Goal: Task Accomplishment & Management: Use online tool/utility

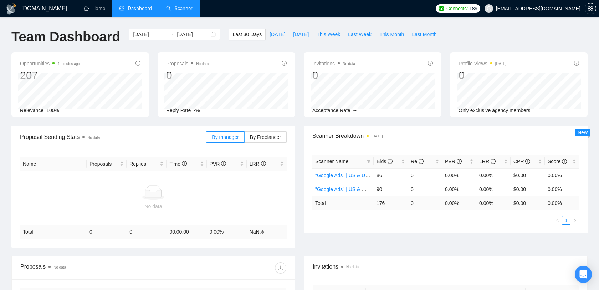
click at [176, 5] on link "Scanner" at bounding box center [179, 8] width 26 height 6
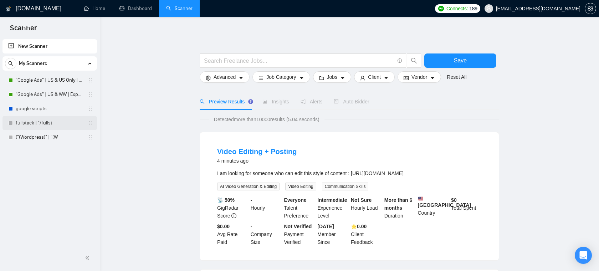
click at [41, 121] on link "fullstack | "/fullst" at bounding box center [50, 123] width 68 height 14
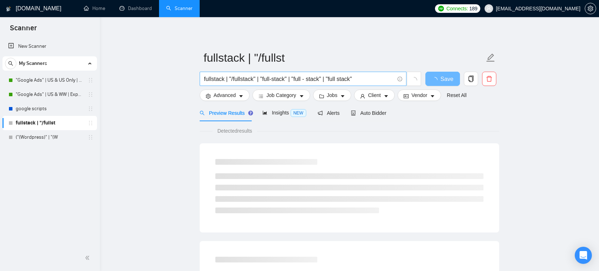
click at [224, 73] on span "fullstack | "/fullstack" | "full-stack" | "full - stack" | "full stack"" at bounding box center [303, 79] width 207 height 14
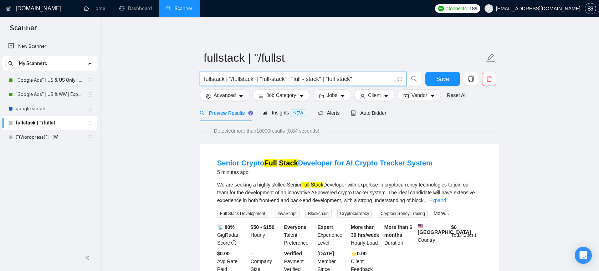
click at [223, 78] on input "fullstack | "/fullstack" | "full-stack" | "full - stack" | "full stack"" at bounding box center [299, 79] width 190 height 9
drag, startPoint x: 218, startPoint y: 83, endPoint x: 374, endPoint y: 80, distance: 155.9
click at [374, 80] on input "fullstack | "/fullstack" | "full-stack" | "full - stack" | "full stack"" at bounding box center [299, 79] width 190 height 9
click at [372, 80] on input "fullstack | "/fullstack" | "full-stack" | "full - stack" | "full stack"" at bounding box center [299, 79] width 190 height 9
click at [378, 97] on span "Client" at bounding box center [374, 95] width 13 height 8
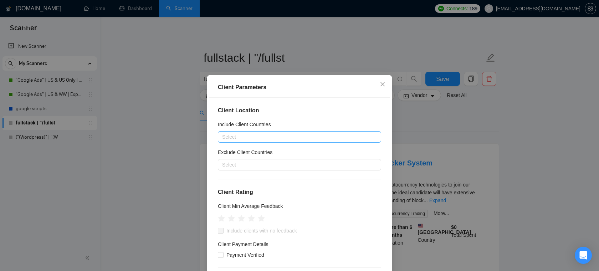
click at [293, 138] on div at bounding box center [296, 137] width 153 height 9
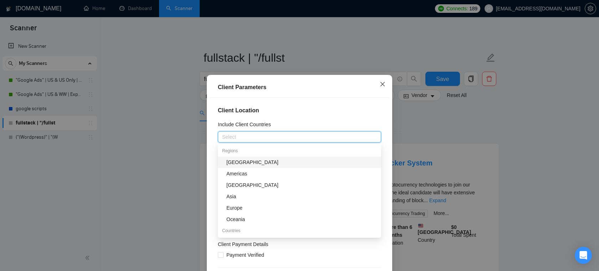
click at [386, 85] on span "Close" at bounding box center [382, 84] width 19 height 19
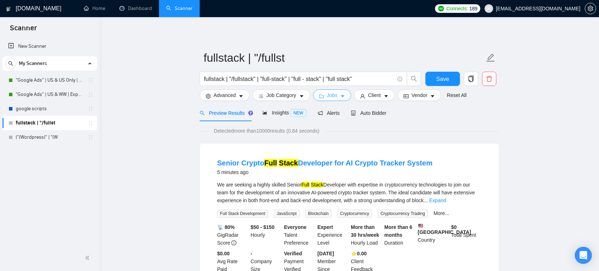
click at [341, 97] on button "Jobs" at bounding box center [332, 95] width 39 height 11
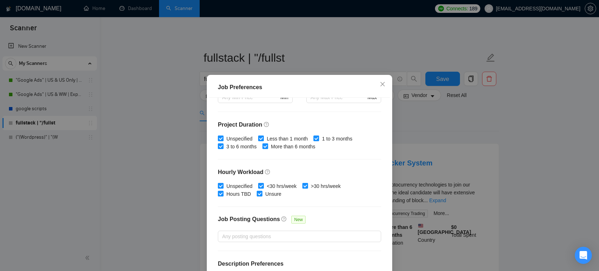
scroll to position [212, 0]
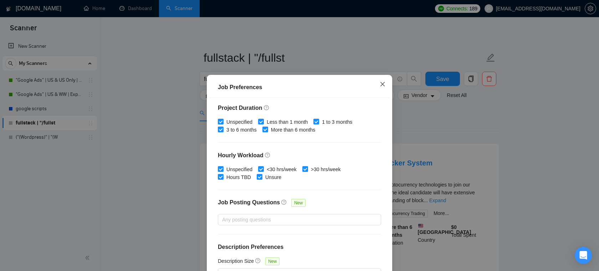
click at [383, 84] on icon "close" at bounding box center [383, 84] width 4 height 4
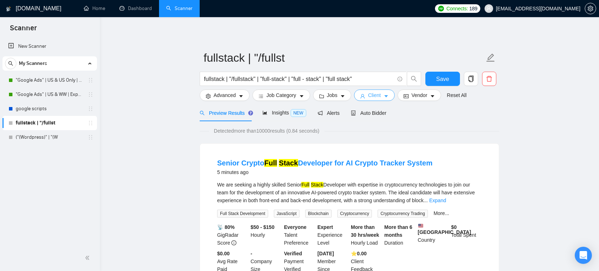
click at [388, 95] on icon "caret-down" at bounding box center [386, 96] width 5 height 5
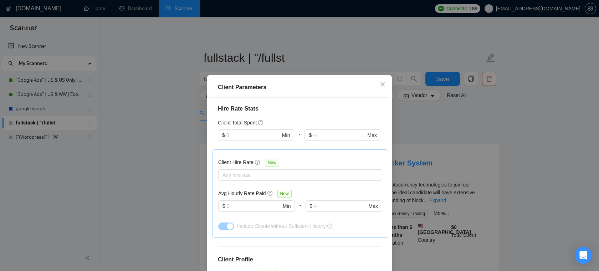
scroll to position [184, 0]
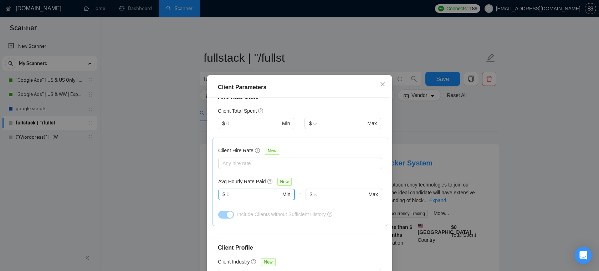
click at [244, 194] on input "text" at bounding box center [254, 194] width 54 height 8
type input "8"
type input "1"
type input "100"
click at [387, 86] on span "Close" at bounding box center [382, 84] width 19 height 19
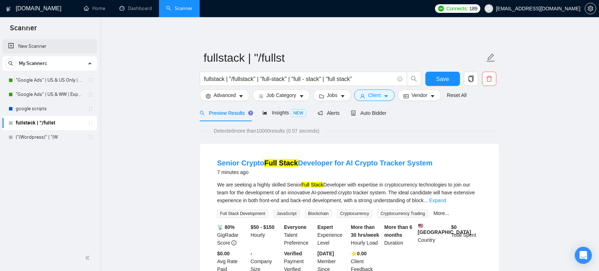
click at [45, 47] on link "New Scanner" at bounding box center [49, 46] width 83 height 14
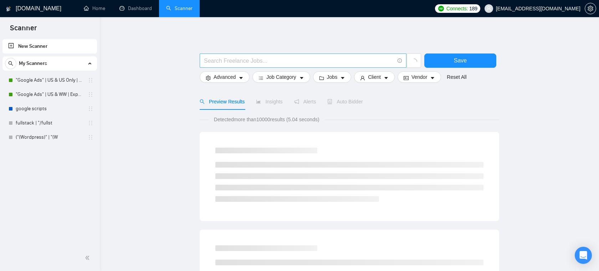
click at [305, 61] on input "text" at bounding box center [299, 60] width 190 height 9
paste input "("Power BI" | "Power BI/" | "Power BI-" | "/Power BI" | "Power BI," | "Power BI…"
drag, startPoint x: 311, startPoint y: 59, endPoint x: 177, endPoint y: 58, distance: 134.1
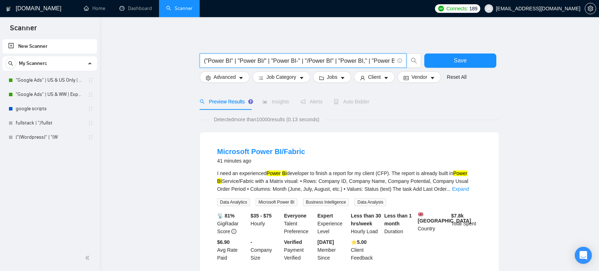
click at [267, 62] on input "("Power BI" | "Power BI/" | "Power BI-" | "/Power BI" | "Power BI," | "Power BI…" at bounding box center [299, 60] width 190 height 9
drag, startPoint x: 208, startPoint y: 60, endPoint x: 339, endPoint y: 62, distance: 130.6
click at [339, 62] on input "("Power BI" | "Power BI/" | "Power BI-" | "/Power BI" | "Power BI," | "Power BI…" at bounding box center [299, 60] width 190 height 9
type input "("Power BI" | "Power BI/" | "Power BI-" | "/Power BI" | "Power BI," | "Power BI…"
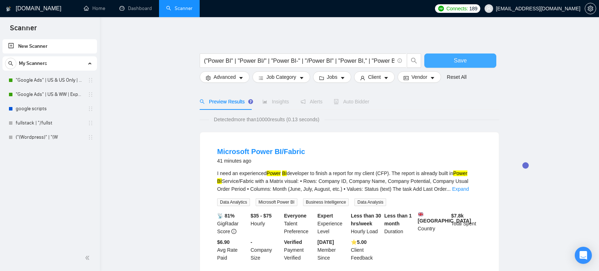
click at [458, 59] on span "Save" at bounding box center [460, 60] width 13 height 9
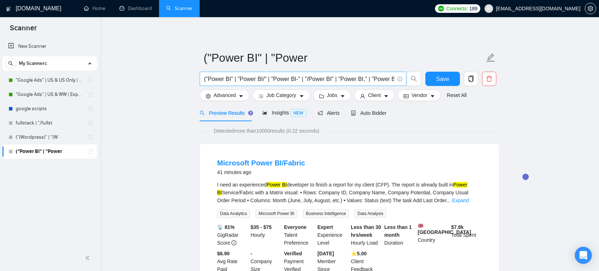
click at [356, 78] on input "("Power BI" | "Power BI/" | "Power BI-" | "/Power BI" | "Power BI," | "Power BI…" at bounding box center [299, 79] width 190 height 9
drag, startPoint x: 349, startPoint y: 78, endPoint x: 398, endPoint y: 80, distance: 49.6
click at [398, 80] on span "("Power BI" | "Power BI/" | "Power BI-" | "/Power BI" | "Power BI," | "Power BI…" at bounding box center [303, 79] width 207 height 14
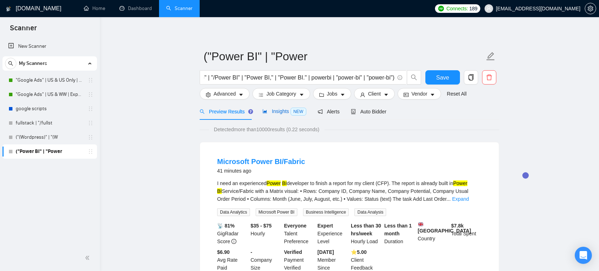
click at [286, 110] on span "Insights NEW" at bounding box center [285, 111] width 44 height 6
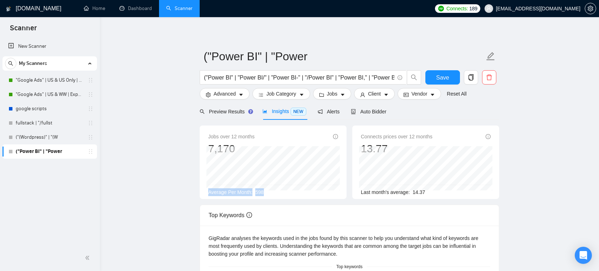
drag, startPoint x: 206, startPoint y: 193, endPoint x: 279, endPoint y: 190, distance: 72.5
click at [279, 190] on div "Jobs over 12 months 7,170 [DATE] 629 Average Per Month: 598" at bounding box center [273, 162] width 147 height 73
click at [306, 77] on input "("Power BI" | "Power BI/" | "Power BI-" | "/Power BI" | "Power BI," | "Power BI…" at bounding box center [299, 77] width 190 height 9
click at [375, 96] on span "Client" at bounding box center [374, 94] width 13 height 8
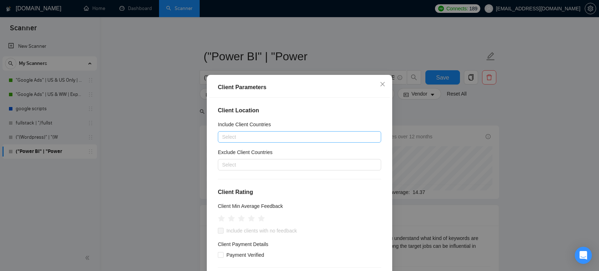
click at [259, 132] on div "Select" at bounding box center [299, 136] width 163 height 11
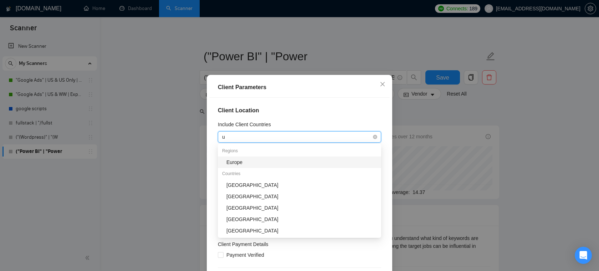
type input "un"
click at [244, 163] on div "[GEOGRAPHIC_DATA]" at bounding box center [302, 162] width 151 height 8
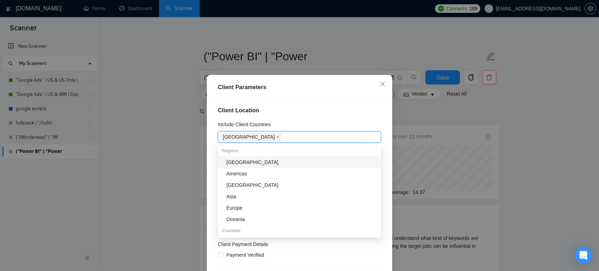
click at [310, 109] on h4 "Client Location" at bounding box center [299, 110] width 163 height 9
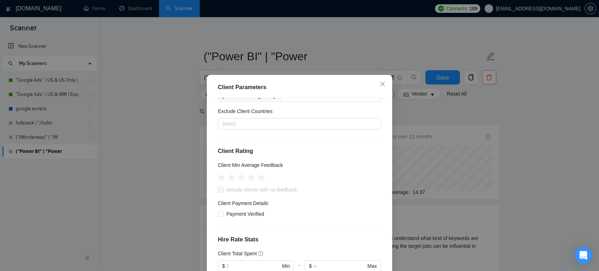
scroll to position [141, 0]
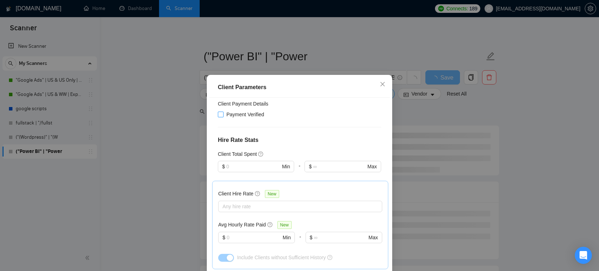
click at [236, 113] on span "Payment Verified" at bounding box center [246, 115] width 44 height 8
click at [223, 113] on input "Payment Verified" at bounding box center [220, 114] width 5 height 5
checkbox input "true"
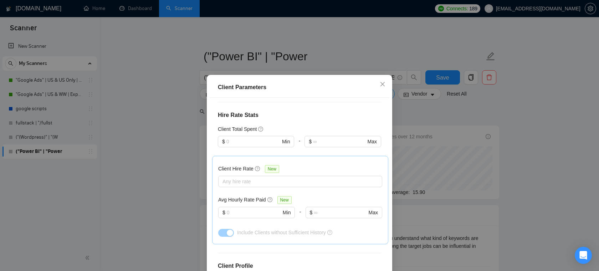
scroll to position [163, 0]
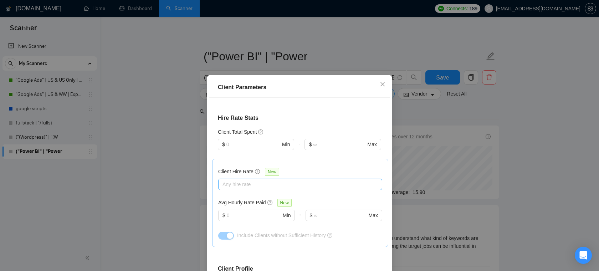
click at [238, 186] on div at bounding box center [296, 184] width 153 height 9
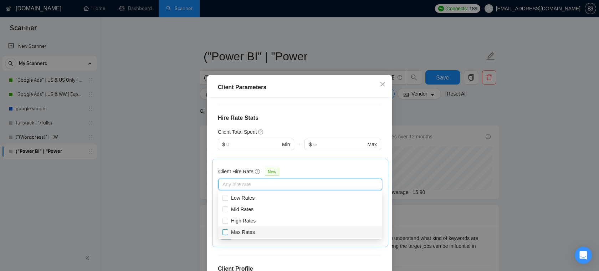
click at [226, 232] on input "Max Rates" at bounding box center [225, 231] width 5 height 5
checkbox input "true"
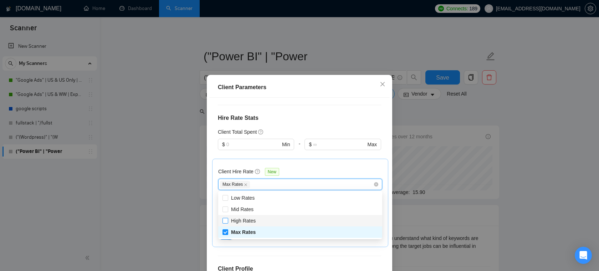
click at [226, 222] on input "High Rates" at bounding box center [225, 220] width 5 height 5
checkbox input "true"
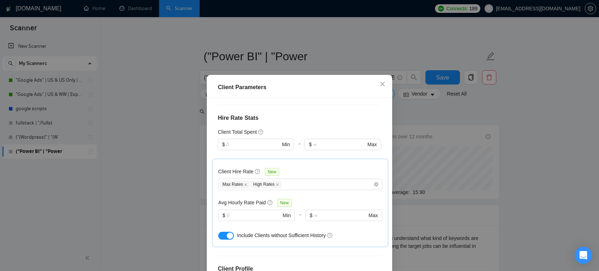
click at [328, 166] on div "Client Hire Rate New Max Rates High Rates Avg Hourly Rate Paid New $ Min - $ Ma…" at bounding box center [300, 203] width 164 height 76
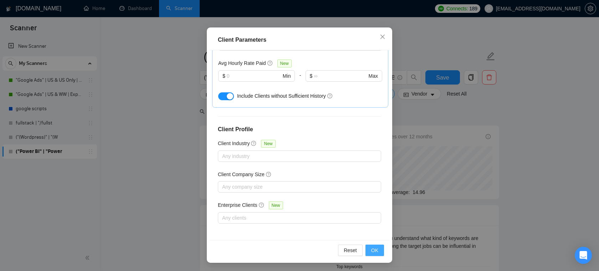
click at [376, 248] on span "OK" at bounding box center [374, 251] width 7 height 8
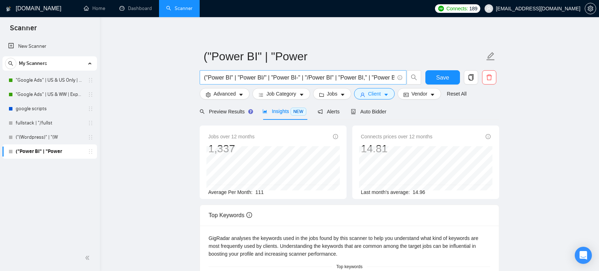
click at [296, 75] on input "("Power BI" | "Power BI/" | "Power BI-" | "/Power BI" | "Power BI," | "Power BI…" at bounding box center [299, 77] width 190 height 9
click at [381, 112] on span "Auto Bidder" at bounding box center [368, 112] width 35 height 6
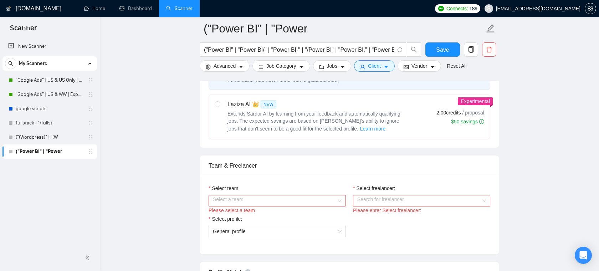
scroll to position [305, 0]
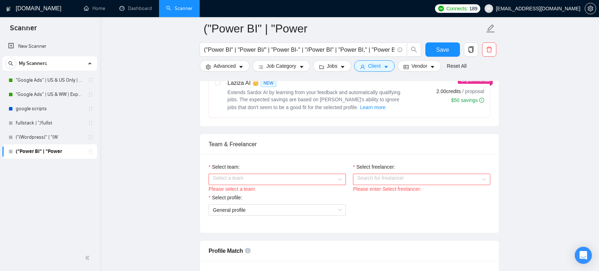
click at [330, 179] on input "Select team:" at bounding box center [275, 179] width 124 height 11
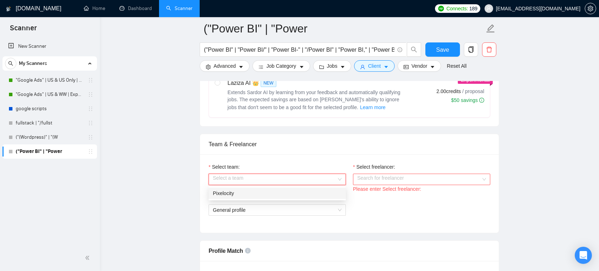
click at [273, 196] on div "Pixelocity" at bounding box center [277, 193] width 129 height 8
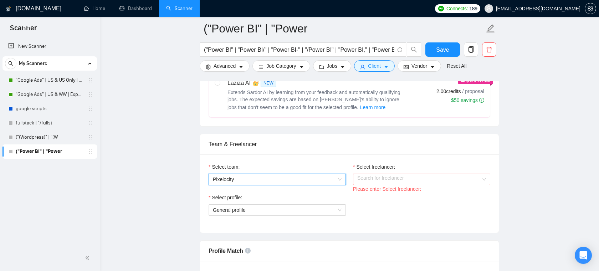
click at [385, 177] on input "Select freelancer:" at bounding box center [419, 179] width 124 height 11
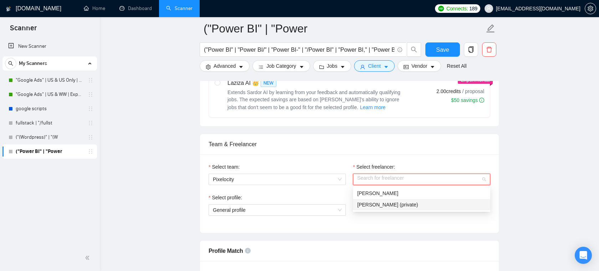
click at [392, 155] on div "Select team: Pixelocity Select freelancer: Search for freelancer Please enter S…" at bounding box center [349, 193] width 299 height 78
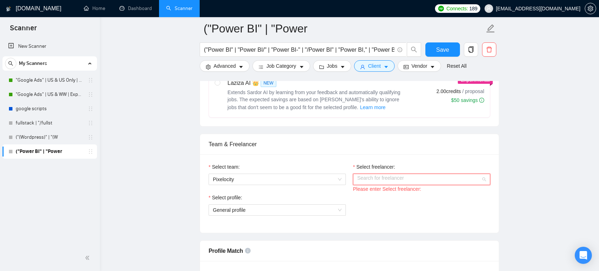
click at [384, 178] on input "Select freelancer:" at bounding box center [419, 179] width 124 height 11
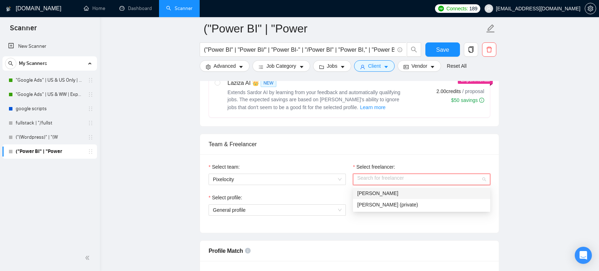
click at [376, 149] on div "Team & Freelancer" at bounding box center [350, 144] width 282 height 20
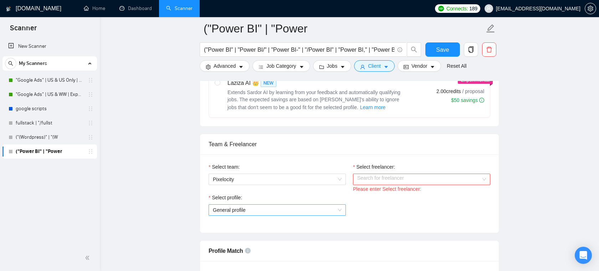
click at [298, 209] on span "General profile" at bounding box center [277, 210] width 129 height 11
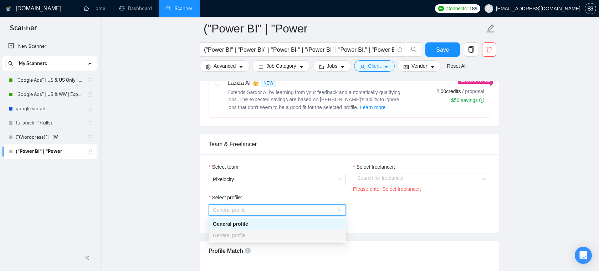
click at [381, 212] on div "Select profile: General profile" at bounding box center [349, 209] width 289 height 31
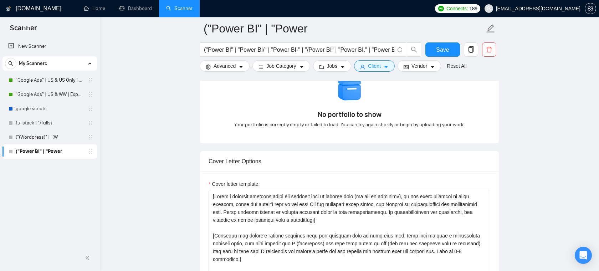
scroll to position [700, 0]
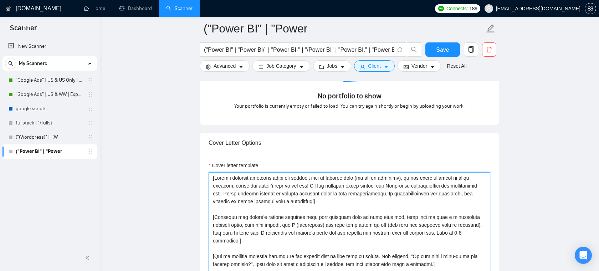
click at [326, 200] on textarea "Cover letter template:" at bounding box center [350, 252] width 282 height 161
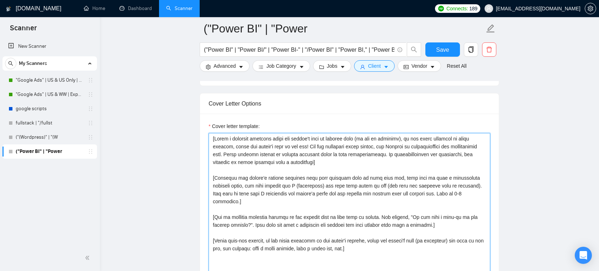
scroll to position [740, 0]
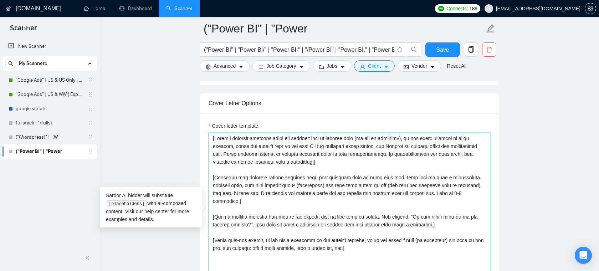
click at [337, 173] on textarea "Cover letter template:" at bounding box center [350, 213] width 282 height 161
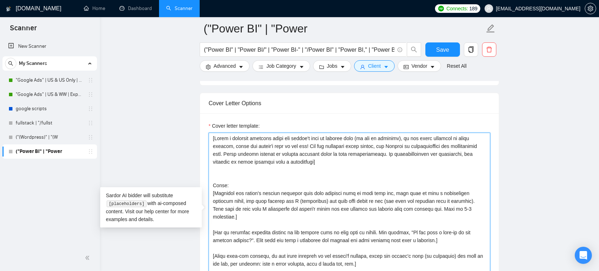
drag, startPoint x: 238, startPoint y: 189, endPoint x: 198, endPoint y: 179, distance: 42.0
click at [198, 178] on main "("Power BI" | "Power ("Power BI" | "Power BI/" | "Power BI-" | "/Power BI" | "P…" at bounding box center [349, 238] width 477 height 1898
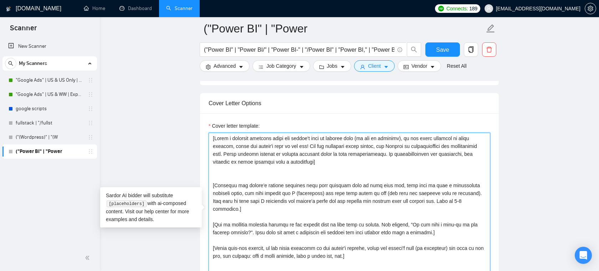
type textarea "[Write a personal greeting using the client's name or company name (if any is p…"
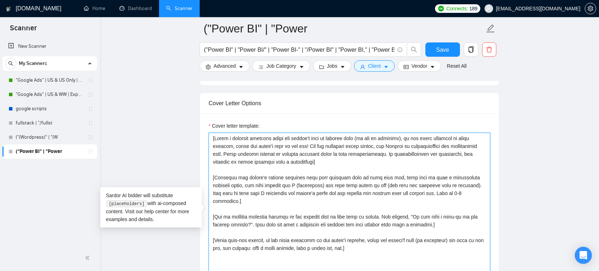
click at [334, 179] on textarea "Cover letter template:" at bounding box center [350, 213] width 282 height 161
click at [253, 193] on textarea "Cover letter template:" at bounding box center [350, 213] width 282 height 161
click at [299, 136] on textarea "Cover letter template:" at bounding box center [350, 213] width 282 height 161
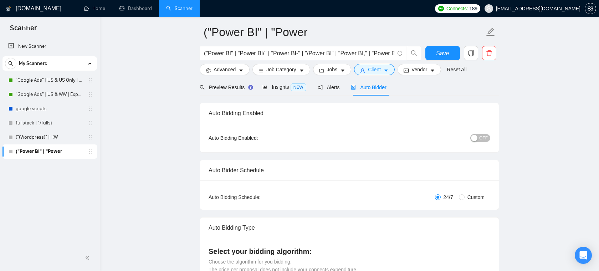
scroll to position [0, 0]
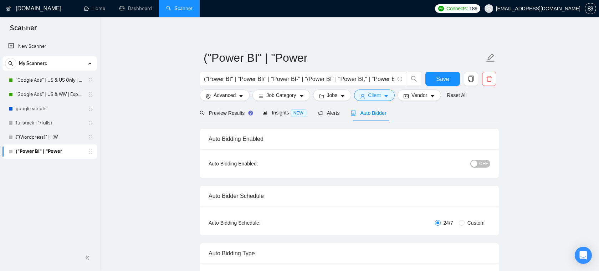
click at [40, 153] on link "("Power BI" | "Power" at bounding box center [50, 151] width 68 height 14
click at [273, 115] on span "Insights NEW" at bounding box center [285, 113] width 44 height 6
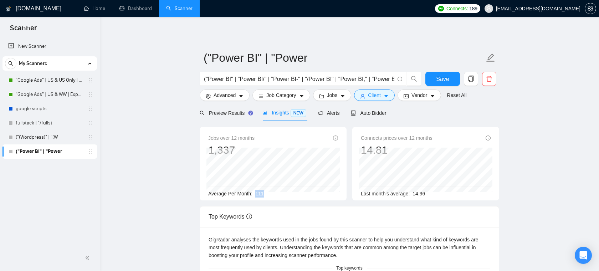
drag, startPoint x: 271, startPoint y: 194, endPoint x: 256, endPoint y: 194, distance: 15.0
click at [256, 194] on div "Average Per Month: 111" at bounding box center [273, 194] width 130 height 8
click at [329, 93] on span "Jobs" at bounding box center [332, 95] width 11 height 8
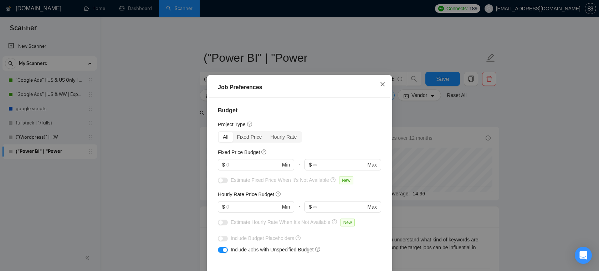
click at [383, 86] on icon "close" at bounding box center [383, 84] width 6 height 6
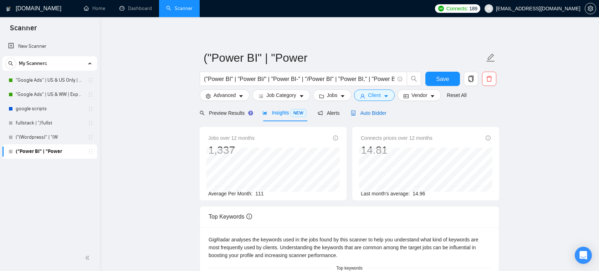
click at [373, 110] on span "Auto Bidder" at bounding box center [368, 113] width 35 height 6
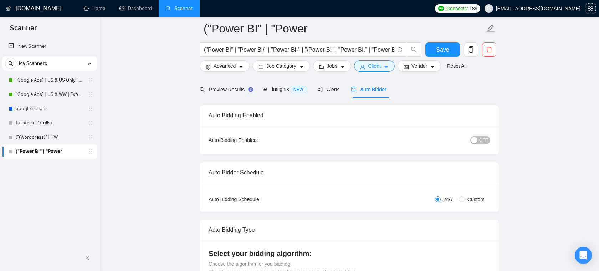
scroll to position [35, 0]
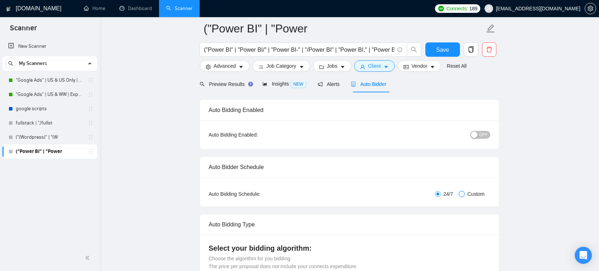
click at [462, 194] on input "Custom" at bounding box center [462, 194] width 6 height 6
radio input "true"
radio input "false"
checkbox input "true"
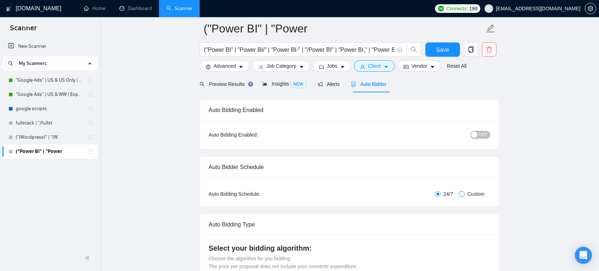
checkbox input "true"
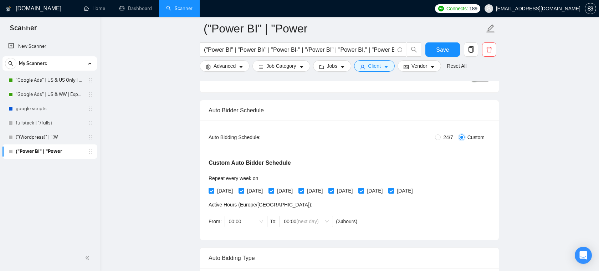
scroll to position [92, 0]
click at [334, 189] on input "[DATE]" at bounding box center [331, 189] width 5 height 5
checkbox input "false"
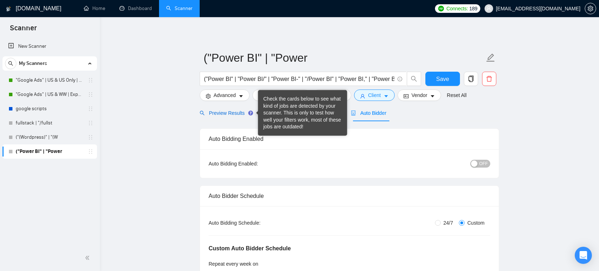
click at [242, 112] on span "Preview Results" at bounding box center [225, 113] width 51 height 6
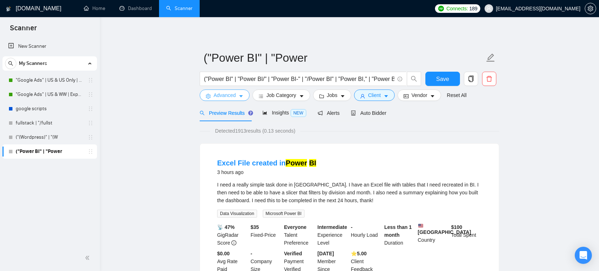
click at [235, 97] on span "Advanced" at bounding box center [225, 95] width 22 height 8
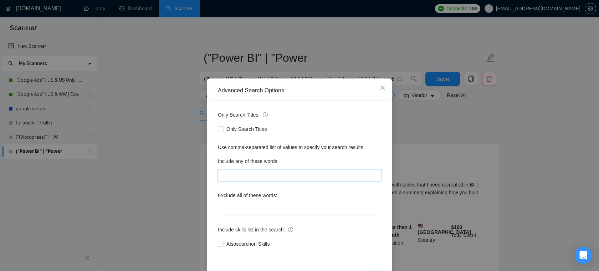
click at [253, 174] on input "text" at bounding box center [299, 175] width 163 height 11
type input "asap, imme"
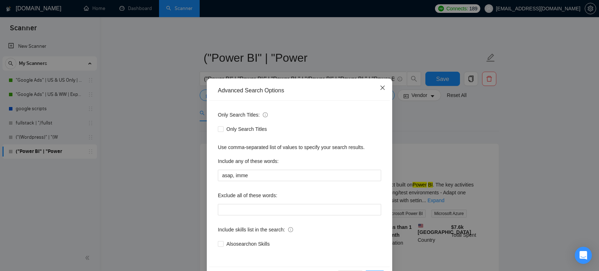
click at [382, 90] on icon "close" at bounding box center [383, 88] width 6 height 6
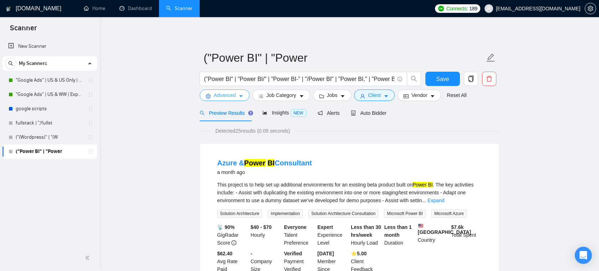
click at [227, 93] on span "Advanced" at bounding box center [225, 95] width 22 height 8
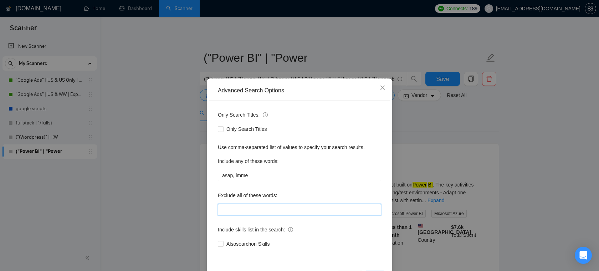
click at [243, 214] on input "text" at bounding box center [299, 209] width 163 height 11
type input "f"
click at [387, 88] on span "Close" at bounding box center [382, 87] width 19 height 19
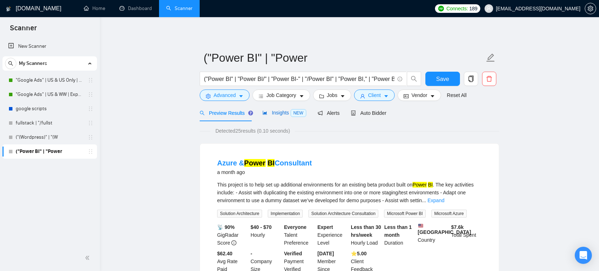
click at [283, 113] on span "Insights NEW" at bounding box center [285, 113] width 44 height 6
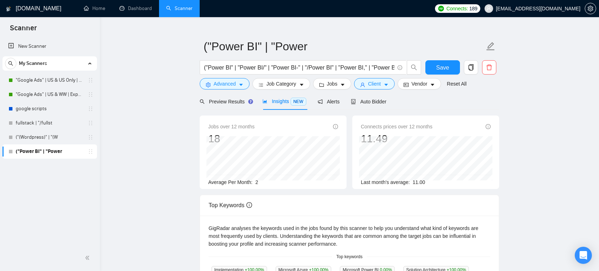
scroll to position [12, 0]
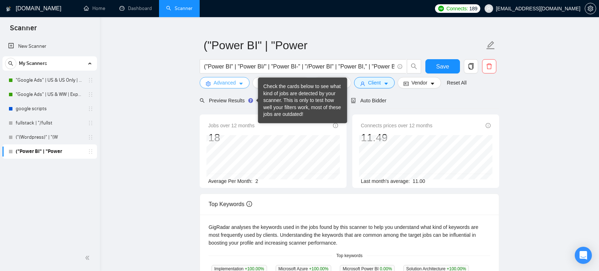
click at [238, 85] on button "Advanced" at bounding box center [225, 82] width 50 height 11
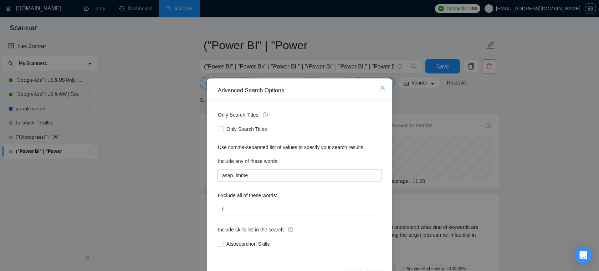
click at [252, 176] on input "asap, imme" at bounding box center [299, 175] width 163 height 11
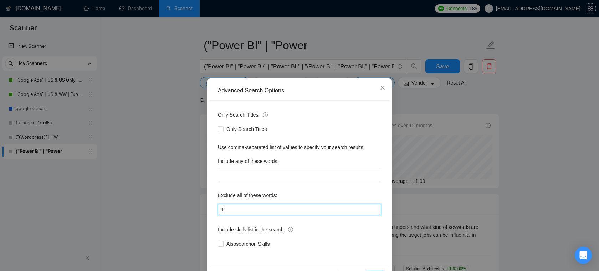
click at [237, 206] on input "f" at bounding box center [299, 209] width 163 height 11
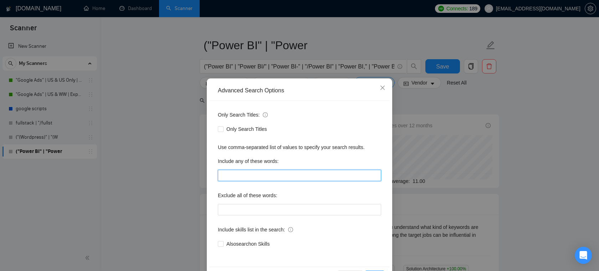
click at [239, 177] on input "text" at bounding box center [299, 175] width 163 height 11
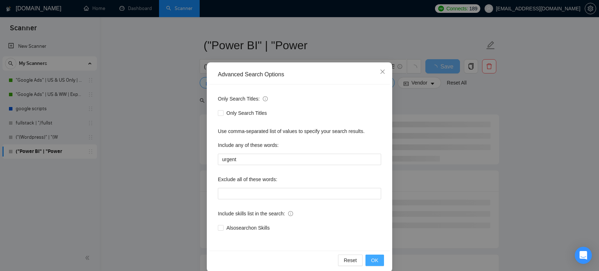
click at [376, 261] on span "OK" at bounding box center [374, 260] width 7 height 8
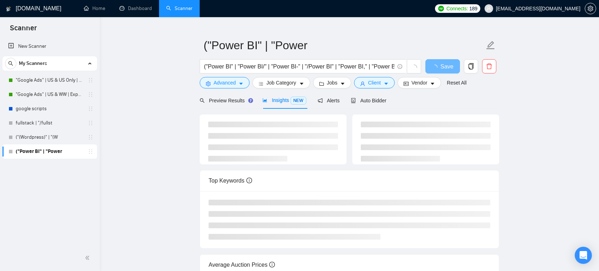
scroll to position [0, 0]
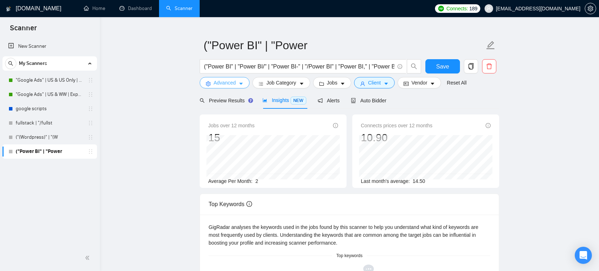
click at [234, 85] on span "Advanced" at bounding box center [225, 83] width 22 height 8
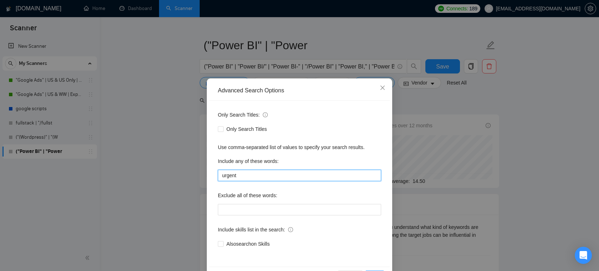
click at [260, 178] on input "urgent" at bounding box center [299, 175] width 163 height 11
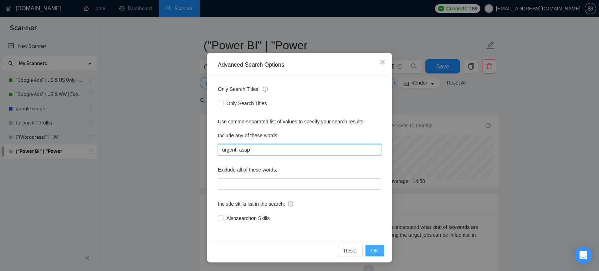
type input "urgent, asap"
click at [374, 252] on span "OK" at bounding box center [374, 251] width 7 height 8
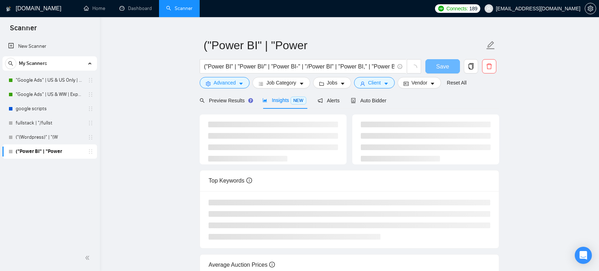
scroll to position [0, 0]
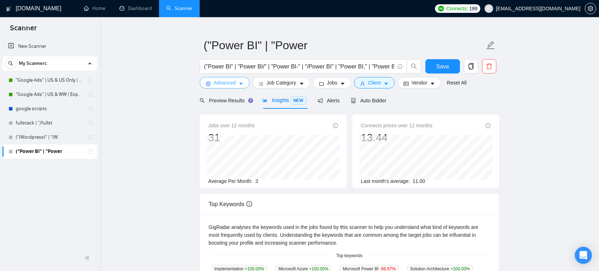
click at [232, 85] on span "Advanced" at bounding box center [225, 83] width 22 height 8
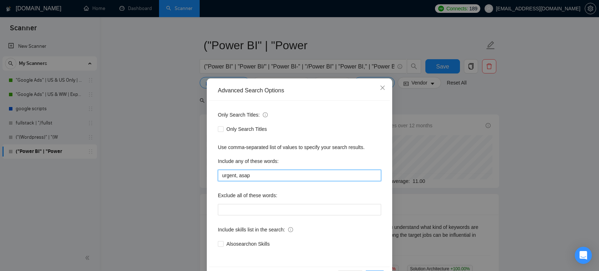
click at [261, 174] on input "urgent, asap" at bounding box center [299, 175] width 163 height 11
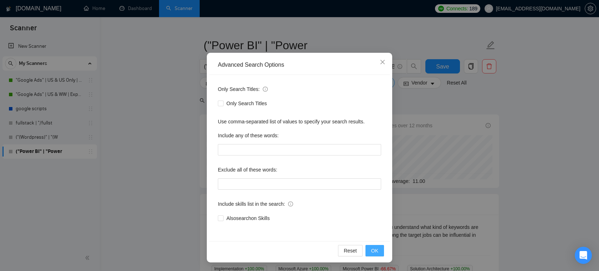
click at [376, 251] on span "OK" at bounding box center [374, 251] width 7 height 8
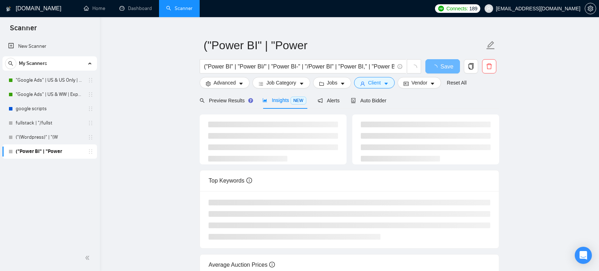
scroll to position [0, 0]
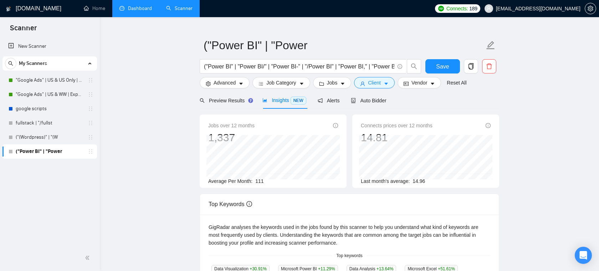
click at [142, 10] on link "Dashboard" at bounding box center [136, 8] width 32 height 6
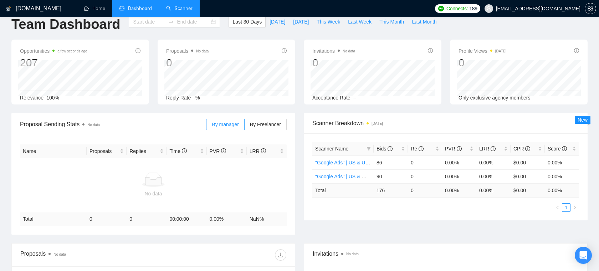
type input "[DATE]"
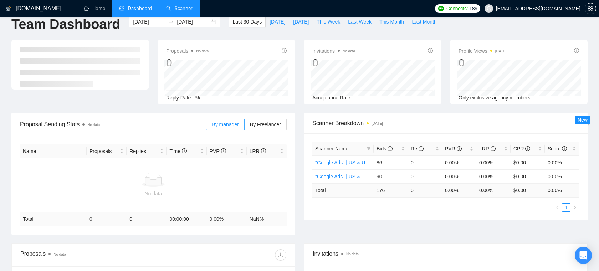
click at [148, 23] on input "[DATE]" at bounding box center [149, 22] width 32 height 8
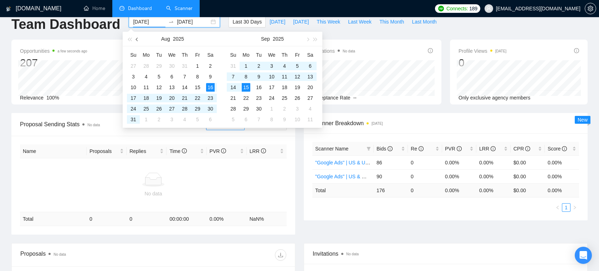
click at [137, 41] on button "button" at bounding box center [137, 39] width 8 height 14
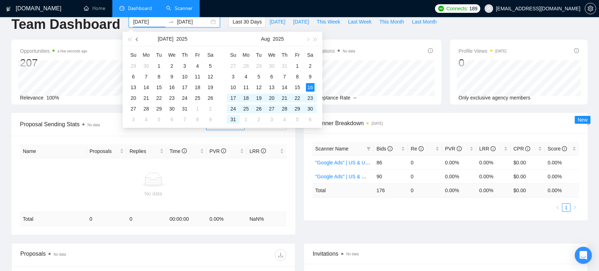
click at [137, 41] on button "button" at bounding box center [137, 39] width 8 height 14
type input "[DATE]"
click at [171, 66] on div "2" at bounding box center [172, 66] width 9 height 9
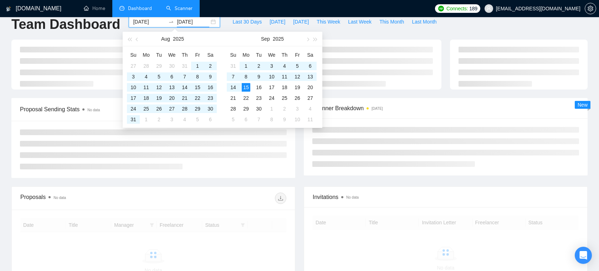
type input "[DATE]"
click at [385, 31] on div "Last 30 Days [DATE] [DATE] This Week Last Week This Month Last Month" at bounding box center [334, 28] width 220 height 24
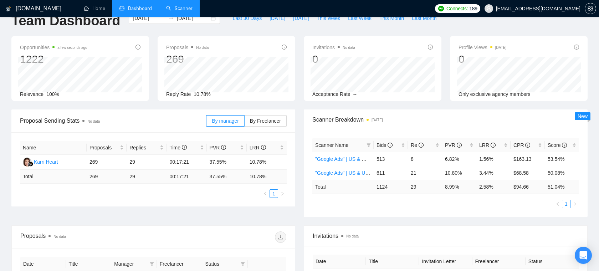
scroll to position [60, 0]
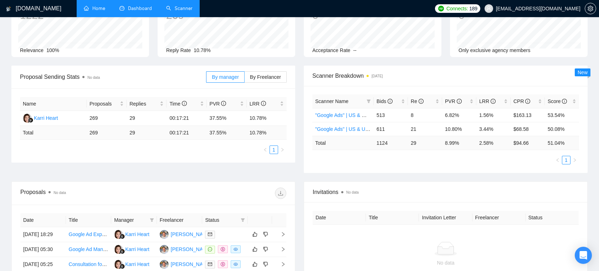
click at [86, 5] on link "Home" at bounding box center [94, 8] width 21 height 6
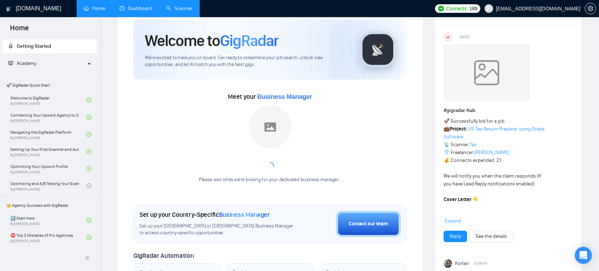
scroll to position [29, 0]
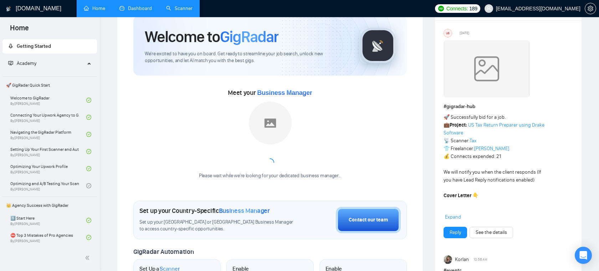
click at [313, 189] on div "Welcome to GigRadar We're excited to have you on board. Get ready to streamline…" at bounding box center [270, 239] width 274 height 446
click at [583, 255] on icon "Open Intercom Messenger" at bounding box center [583, 255] width 8 height 9
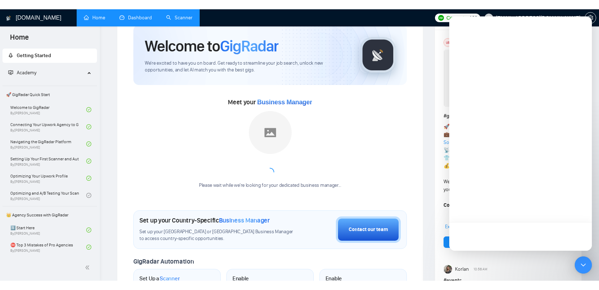
scroll to position [0, 0]
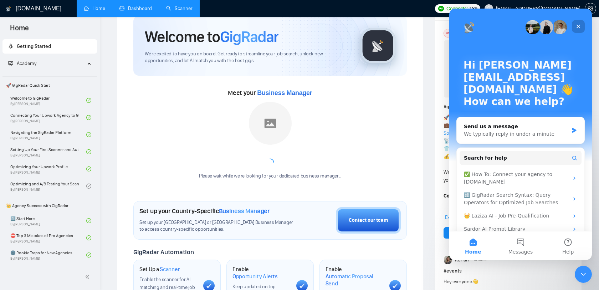
click at [578, 28] on icon "Close" at bounding box center [579, 27] width 6 height 6
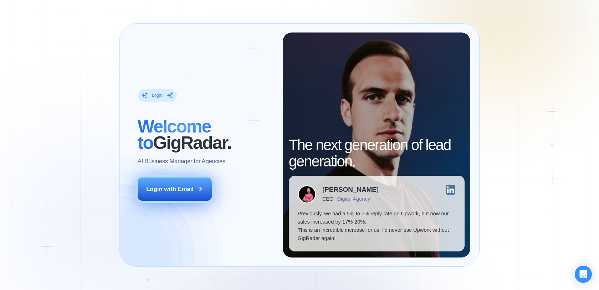
click at [172, 192] on div "Login with Email" at bounding box center [169, 189] width 47 height 8
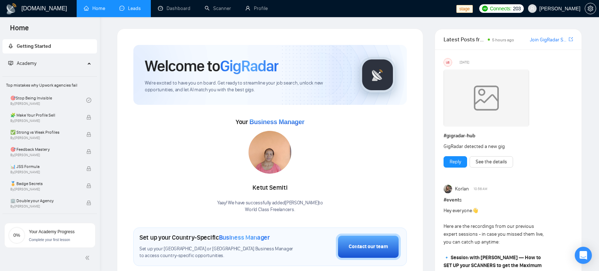
click at [129, 7] on link "Leads" at bounding box center [132, 8] width 24 height 6
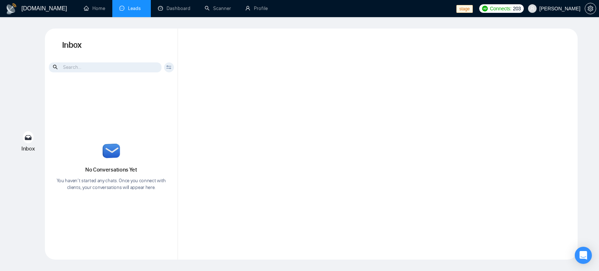
click at [138, 65] on input at bounding box center [105, 67] width 113 height 10
click at [557, 9] on span "Robert O'Kruk" at bounding box center [560, 9] width 41 height 0
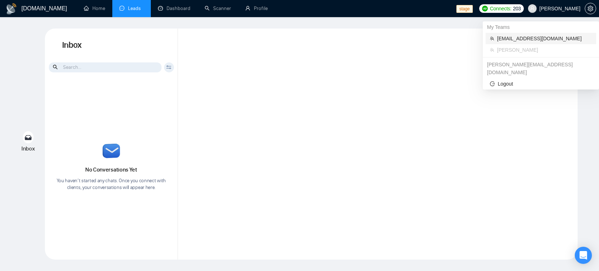
click at [539, 39] on span "workwiseupworkgency@gmail.com" at bounding box center [544, 39] width 95 height 8
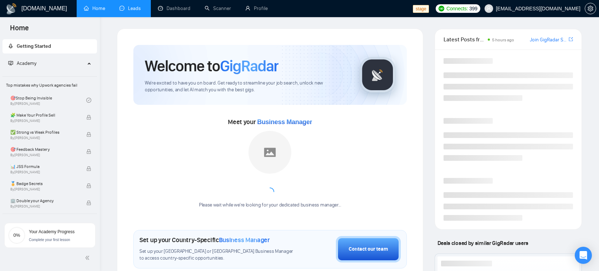
click at [138, 11] on link "Leads" at bounding box center [132, 8] width 24 height 6
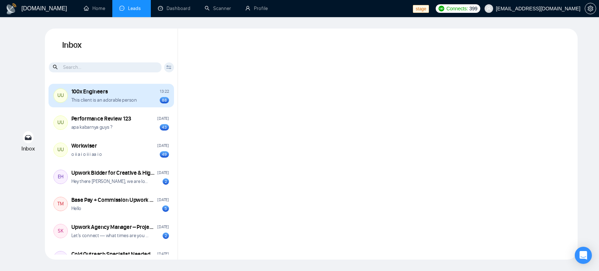
click at [111, 93] on div "100x Engineers 13:22" at bounding box center [120, 92] width 98 height 8
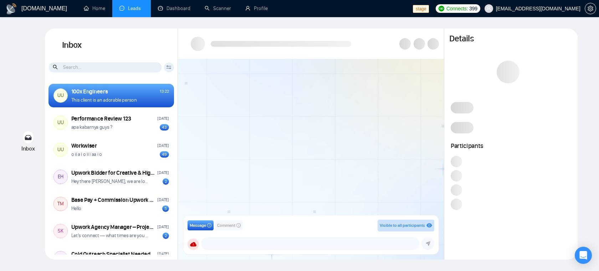
click at [232, 226] on span "Comment" at bounding box center [226, 225] width 18 height 7
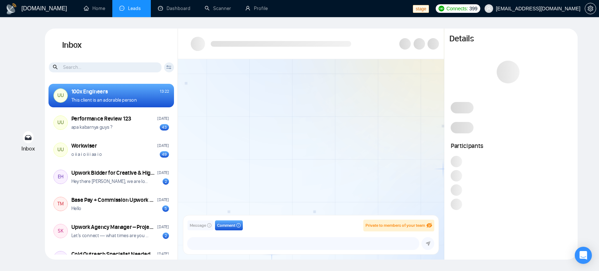
scroll to position [637, 0]
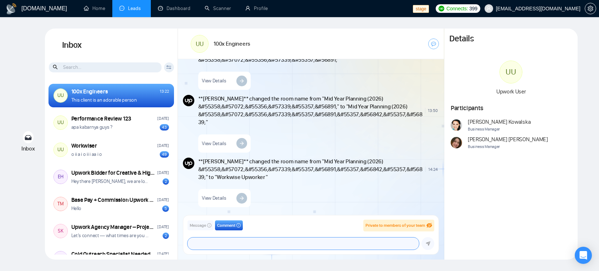
click at [247, 242] on textarea at bounding box center [304, 244] width 232 height 12
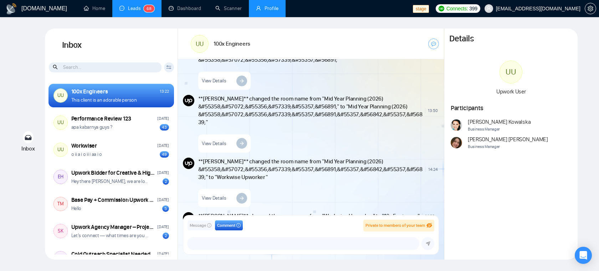
click at [268, 8] on link "Profile" at bounding box center [267, 8] width 22 height 6
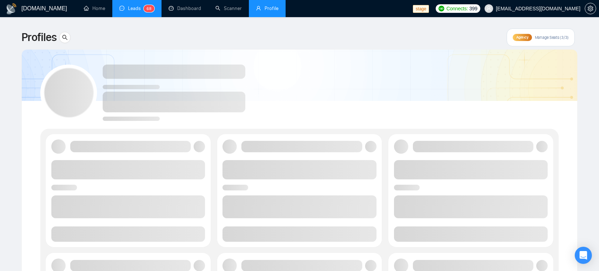
click at [138, 11] on link "Leads 6 8" at bounding box center [137, 8] width 35 height 6
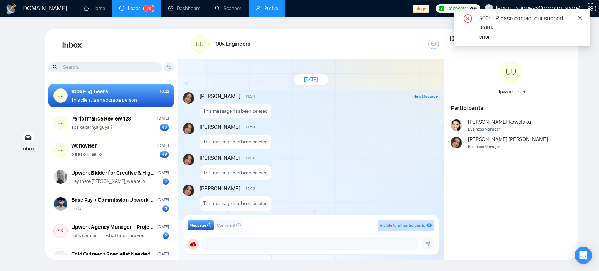
click at [581, 18] on icon "close" at bounding box center [580, 18] width 5 height 5
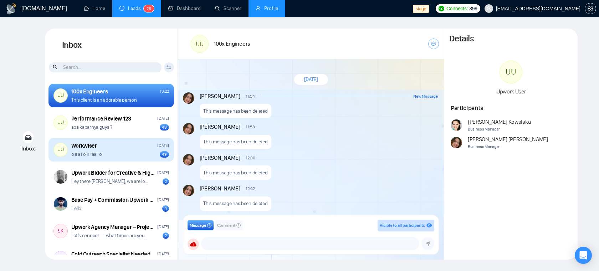
click at [121, 153] on div "o ii a i o ii i aa i o 49" at bounding box center [120, 154] width 98 height 7
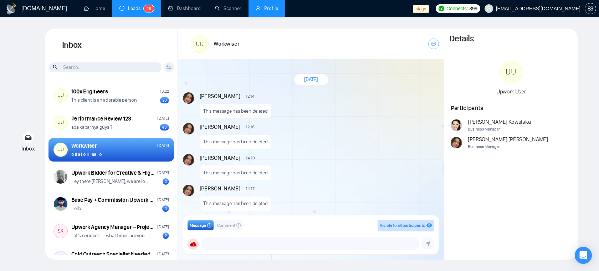
scroll to position [559, 0]
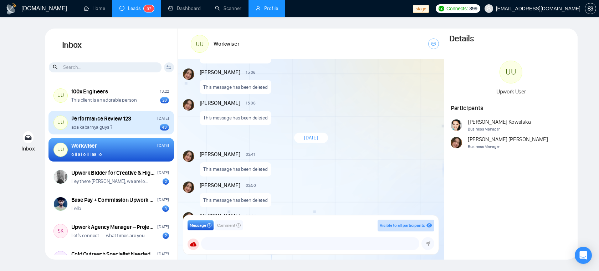
click at [106, 120] on div "Performance Review 123" at bounding box center [101, 119] width 60 height 8
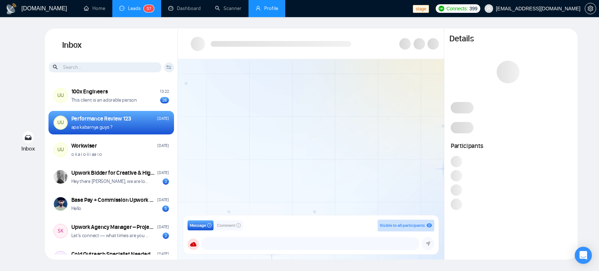
scroll to position [534, 0]
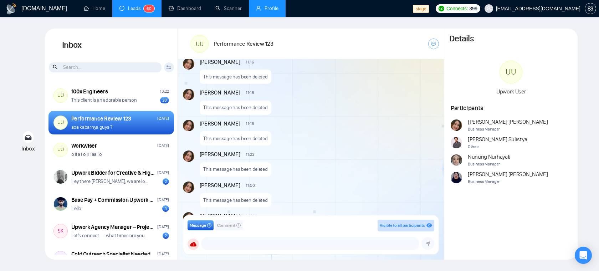
click at [268, 8] on link "Profile" at bounding box center [267, 8] width 22 height 6
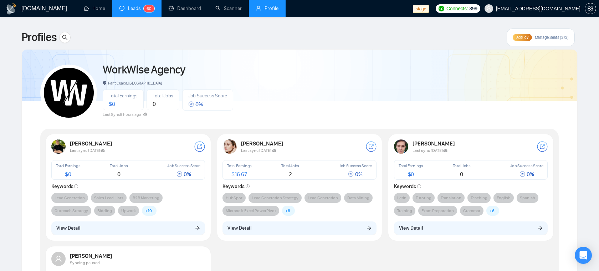
click at [139, 11] on link "Leads 6 0" at bounding box center [137, 8] width 35 height 6
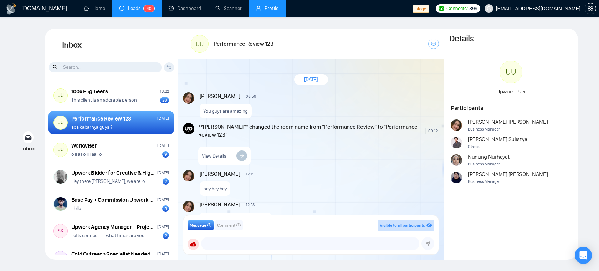
scroll to position [643, 0]
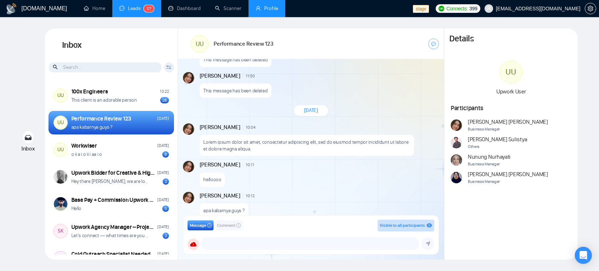
click at [266, 11] on link "Profile" at bounding box center [267, 8] width 22 height 6
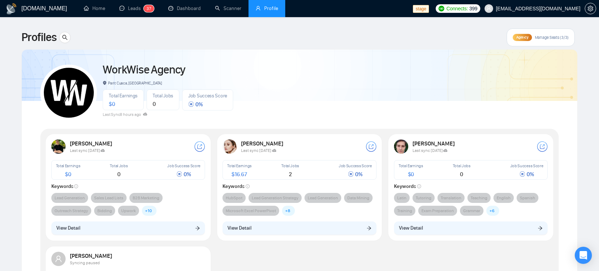
scroll to position [122, 0]
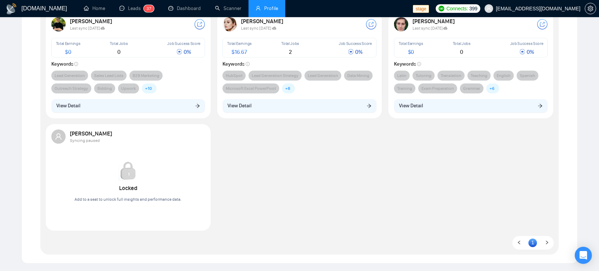
click at [527, 9] on span "workwiseupworkgency@gmail.com" at bounding box center [538, 9] width 85 height 0
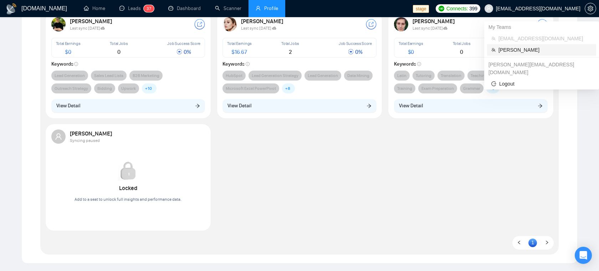
click at [520, 53] on span "Robert O'Kruk" at bounding box center [545, 50] width 93 height 8
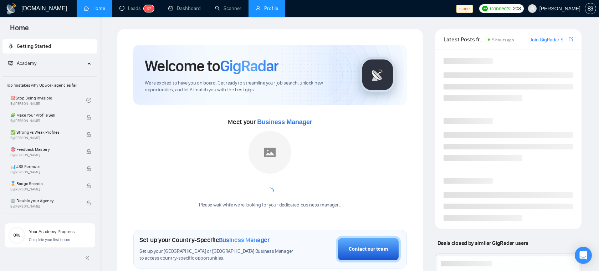
click at [262, 11] on link "Profile" at bounding box center [267, 8] width 22 height 6
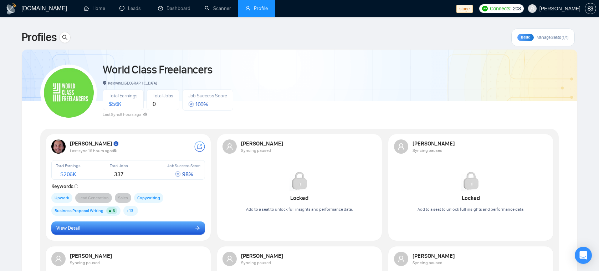
click at [87, 227] on button "View Detail" at bounding box center [128, 229] width 154 height 14
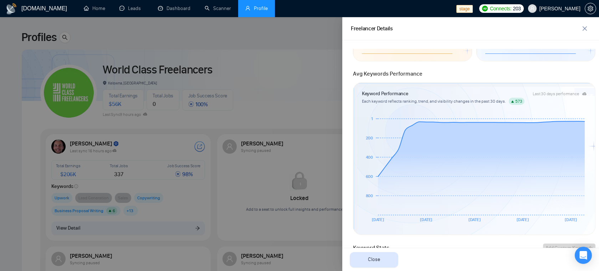
scroll to position [123, 0]
click at [242, 147] on div at bounding box center [299, 144] width 599 height 254
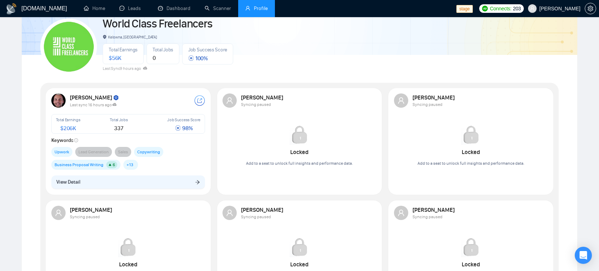
scroll to position [50, 0]
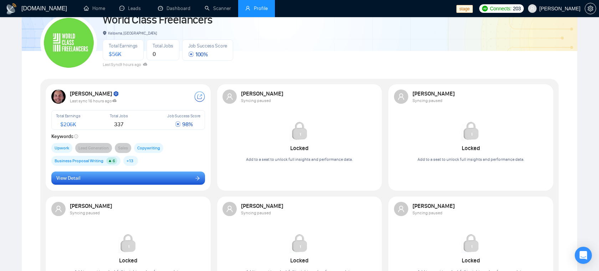
click at [111, 179] on button "View Detail" at bounding box center [128, 179] width 154 height 14
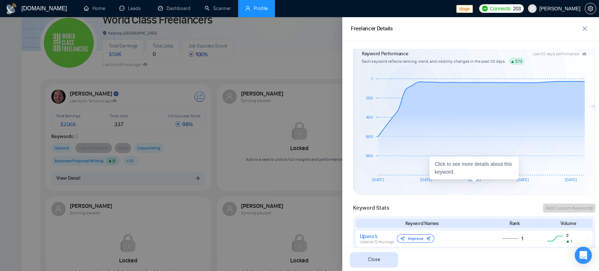
scroll to position [138, 0]
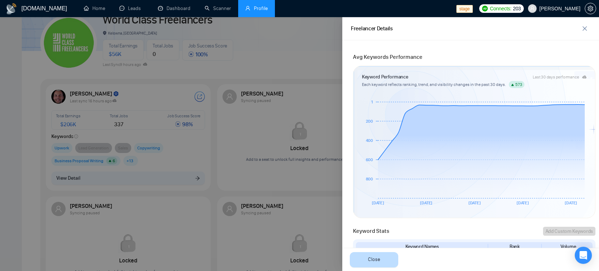
click at [374, 263] on span "Close" at bounding box center [374, 260] width 12 height 8
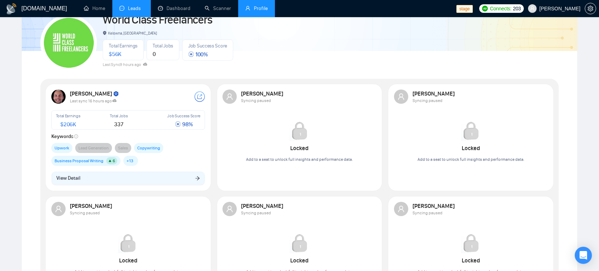
click at [136, 11] on link "Leads" at bounding box center [132, 8] width 24 height 6
